Goal: Task Accomplishment & Management: Manage account settings

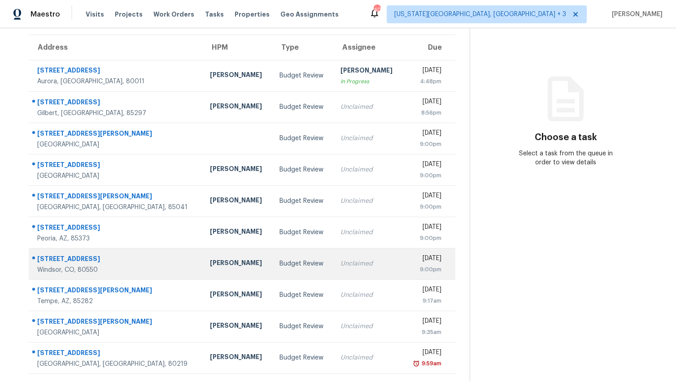
scroll to position [76, 0]
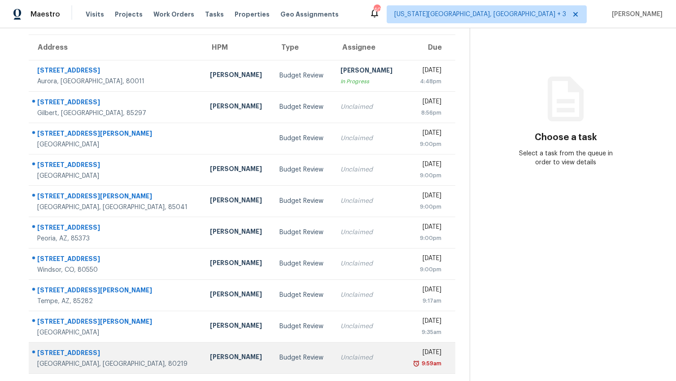
click at [333, 346] on td "Unclaimed" at bounding box center [367, 357] width 69 height 31
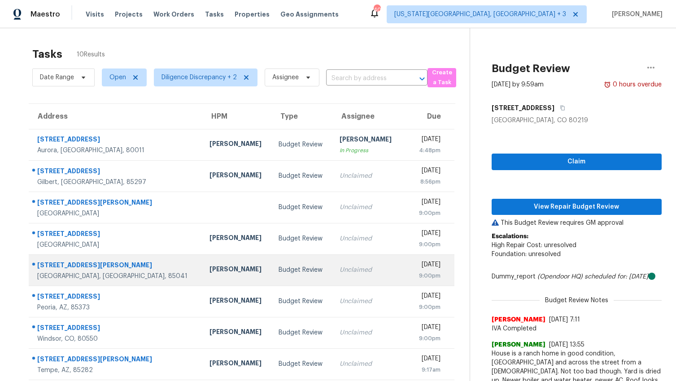
scroll to position [0, 0]
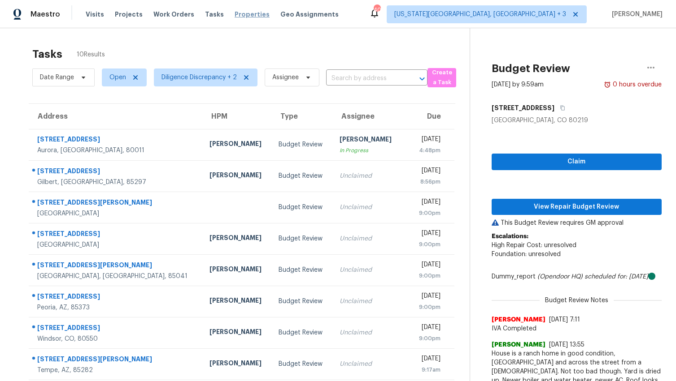
click at [244, 13] on span "Properties" at bounding box center [251, 14] width 35 height 9
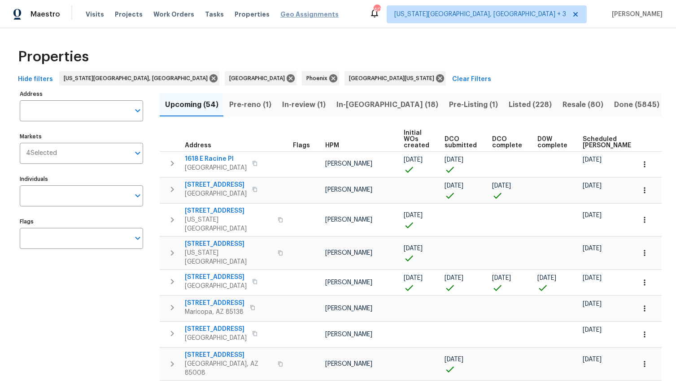
click at [306, 16] on span "Geo Assignments" at bounding box center [309, 14] width 58 height 9
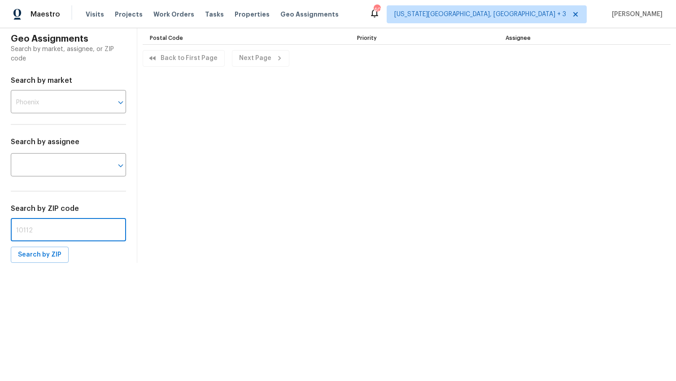
click at [37, 230] on input "text" at bounding box center [68, 231] width 115 height 21
click at [35, 255] on span "Search by ZIP" at bounding box center [39, 255] width 43 height 11
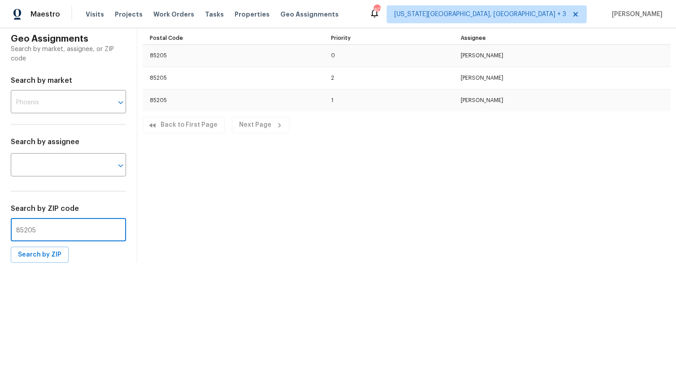
click at [66, 231] on input "85205" at bounding box center [68, 231] width 115 height 21
click at [32, 257] on span "Search by ZIP" at bounding box center [39, 255] width 43 height 11
click at [58, 227] on input "85206" at bounding box center [68, 231] width 115 height 21
click at [22, 253] on span "Search by ZIP" at bounding box center [39, 255] width 43 height 11
click at [75, 232] on input "85234" at bounding box center [68, 231] width 115 height 21
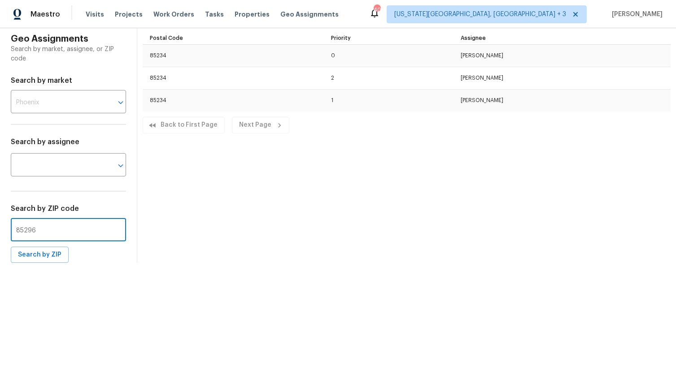
type input "85296"
click at [52, 257] on span "Search by ZIP" at bounding box center [39, 255] width 43 height 11
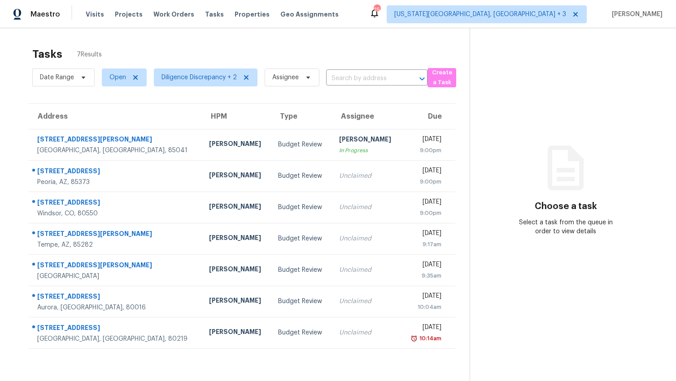
click at [91, 9] on div "Visits Projects Work Orders Tasks Properties Geo Assignments" at bounding box center [218, 14] width 264 height 18
click at [93, 14] on span "Visits" at bounding box center [95, 14] width 18 height 9
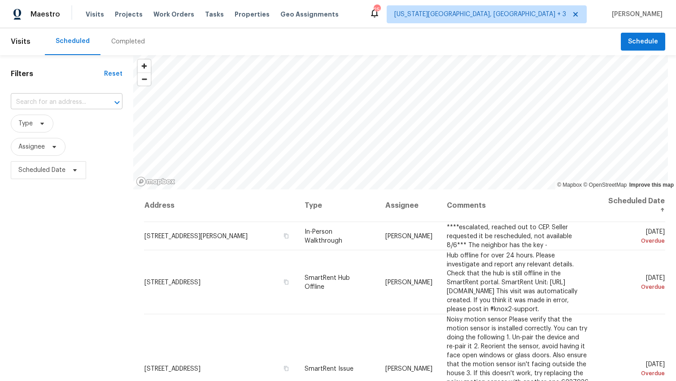
click at [69, 103] on input "text" at bounding box center [54, 102] width 87 height 14
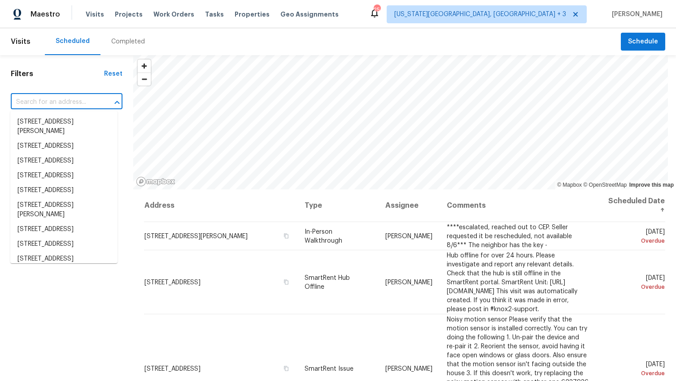
paste input "[STREET_ADDRESS][PERSON_NAME],"
type input "[STREET_ADDRESS][PERSON_NAME],"
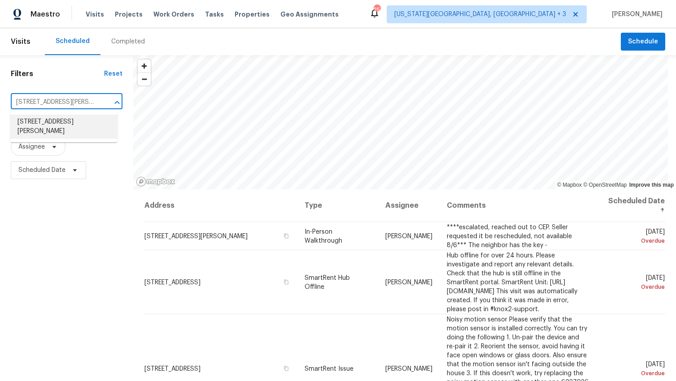
click at [56, 119] on li "[STREET_ADDRESS][PERSON_NAME]" at bounding box center [63, 127] width 107 height 24
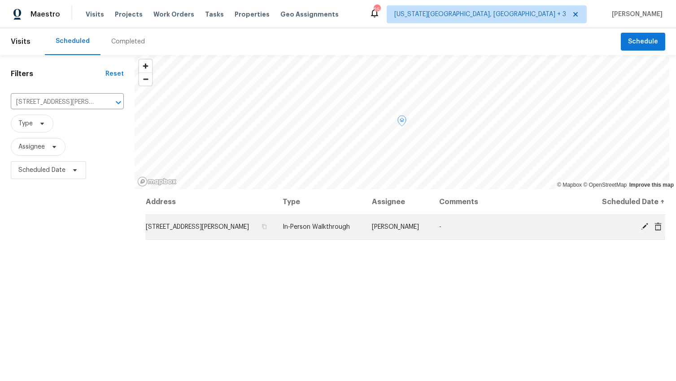
click at [640, 228] on icon at bounding box center [644, 227] width 8 height 8
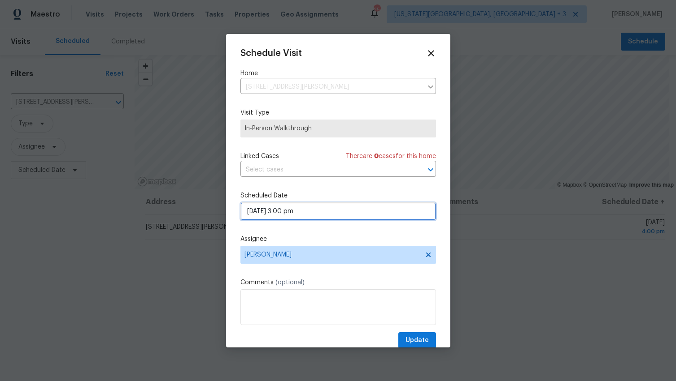
click at [315, 211] on input "[DATE] 3:00 pm" at bounding box center [337, 212] width 195 height 18
select select "pm"
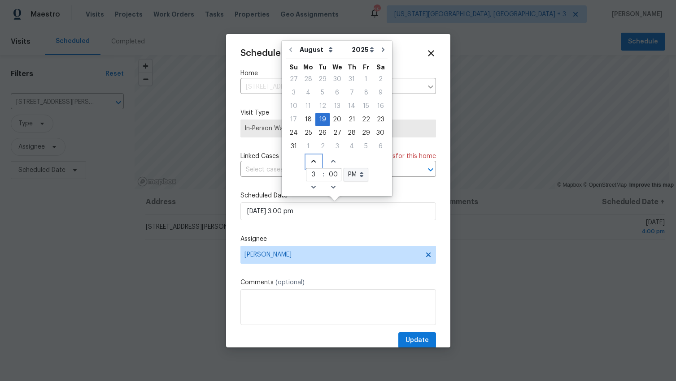
click at [312, 159] on icon "Increase hours (12hr clock)" at bounding box center [313, 161] width 7 height 7
type input "[DATE] 4:00 pm"
type input "4"
click at [312, 159] on icon "Increase hours (12hr clock)" at bounding box center [313, 161] width 7 height 7
type input "[DATE] 5:00 pm"
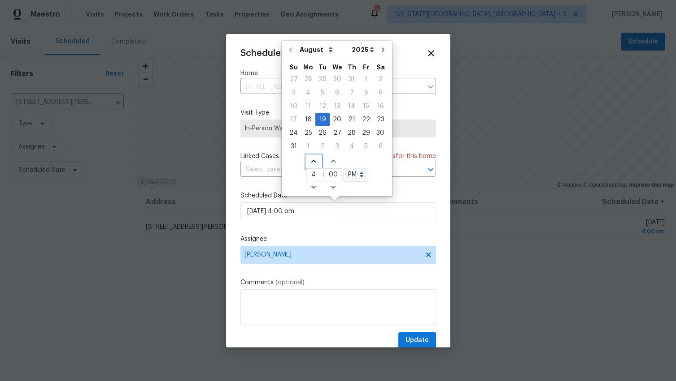
type input "5"
click at [312, 159] on icon "Increase hours (12hr clock)" at bounding box center [313, 161] width 7 height 7
type input "[DATE] 6:00 pm"
type input "6"
click at [312, 159] on icon "Increase hours (12hr clock)" at bounding box center [313, 161] width 7 height 7
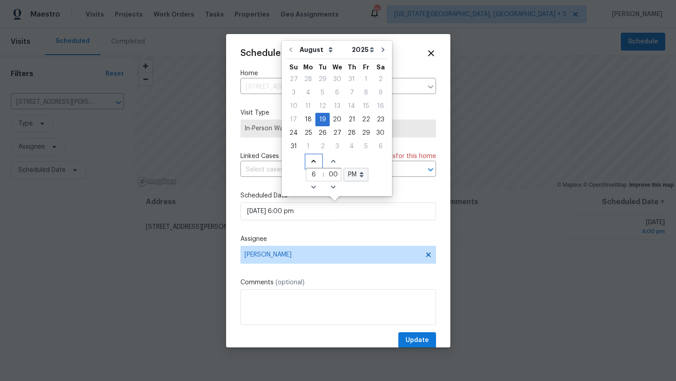
type input "[DATE] 7:00 pm"
type input "7"
click at [312, 159] on icon "Increase hours (12hr clock)" at bounding box center [313, 161] width 7 height 7
type input "[DATE] 8:00 pm"
type input "8"
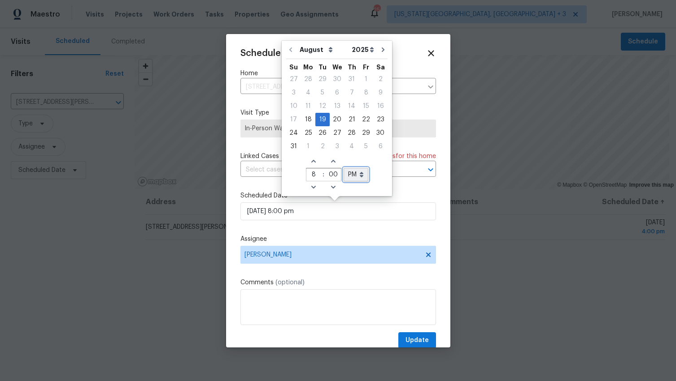
select select "am"
type input "[DATE] 8:00 am"
select select "am"
click at [407, 339] on span "Update" at bounding box center [416, 340] width 23 height 11
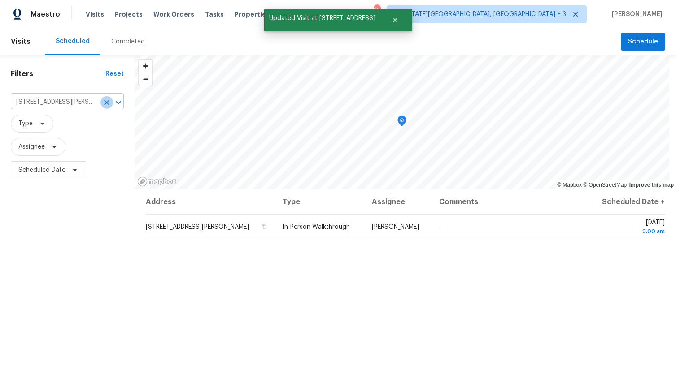
click at [107, 103] on icon "Clear" at bounding box center [106, 102] width 5 height 5
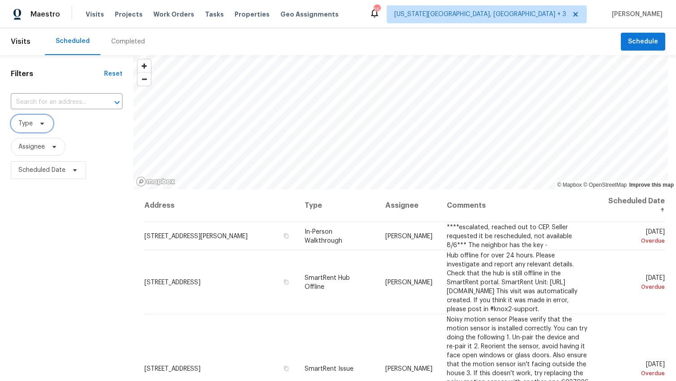
click at [43, 129] on span "Type" at bounding box center [32, 124] width 43 height 18
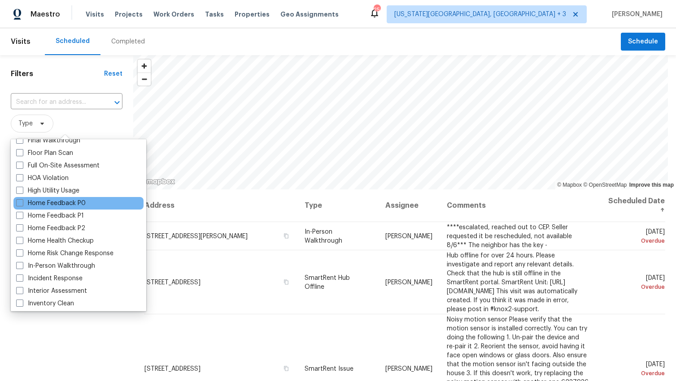
scroll to position [235, 0]
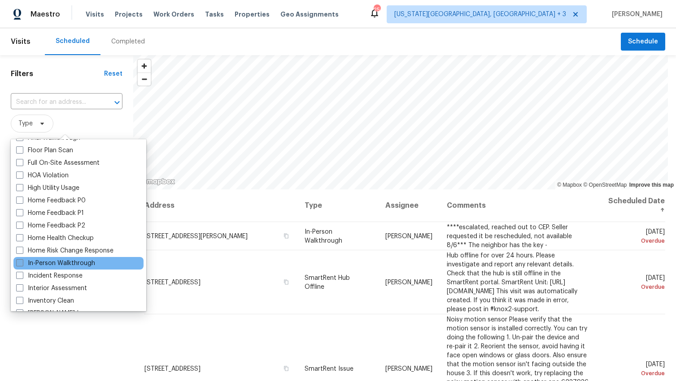
click at [62, 264] on label "In-Person Walkthrough" at bounding box center [55, 263] width 79 height 9
click at [22, 264] on input "In-Person Walkthrough" at bounding box center [19, 262] width 6 height 6
checkbox input "true"
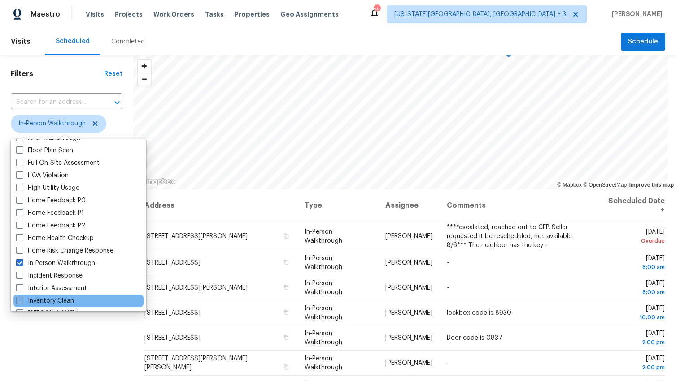
click at [41, 302] on label "Inventory Clean" at bounding box center [45, 301] width 58 height 9
click at [22, 302] on input "Inventory Clean" at bounding box center [19, 300] width 6 height 6
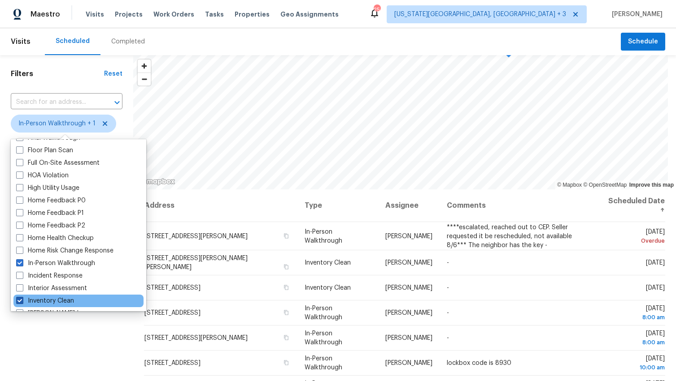
click at [19, 299] on span at bounding box center [19, 300] width 7 height 7
click at [19, 299] on input "Inventory Clean" at bounding box center [19, 300] width 6 height 6
checkbox input "false"
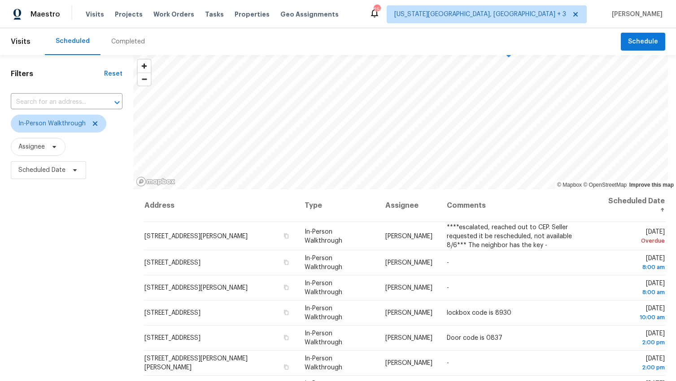
click at [35, 321] on div "Filters Reset ​ In-Person Walkthrough Assignee Scheduled Date" at bounding box center [66, 275] width 133 height 440
click at [44, 148] on span "Assignee" at bounding box center [31, 147] width 26 height 9
click at [42, 176] on input "search" at bounding box center [62, 175] width 95 height 18
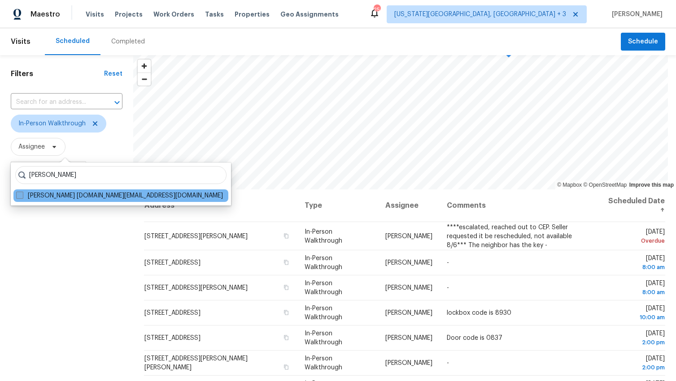
type input "[PERSON_NAME]"
click at [69, 197] on label "[PERSON_NAME] [DOMAIN_NAME][EMAIL_ADDRESS][DOMAIN_NAME]" at bounding box center [119, 195] width 207 height 9
click at [22, 197] on input "[PERSON_NAME] [DOMAIN_NAME][EMAIL_ADDRESS][DOMAIN_NAME]" at bounding box center [19, 194] width 6 height 6
checkbox input "true"
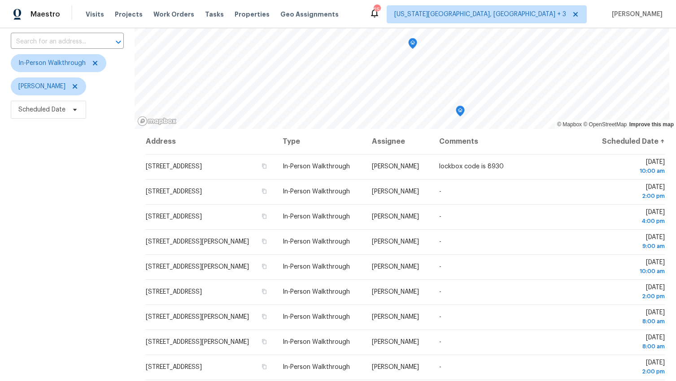
scroll to position [62, 0]
